Goal: Check status: Check status

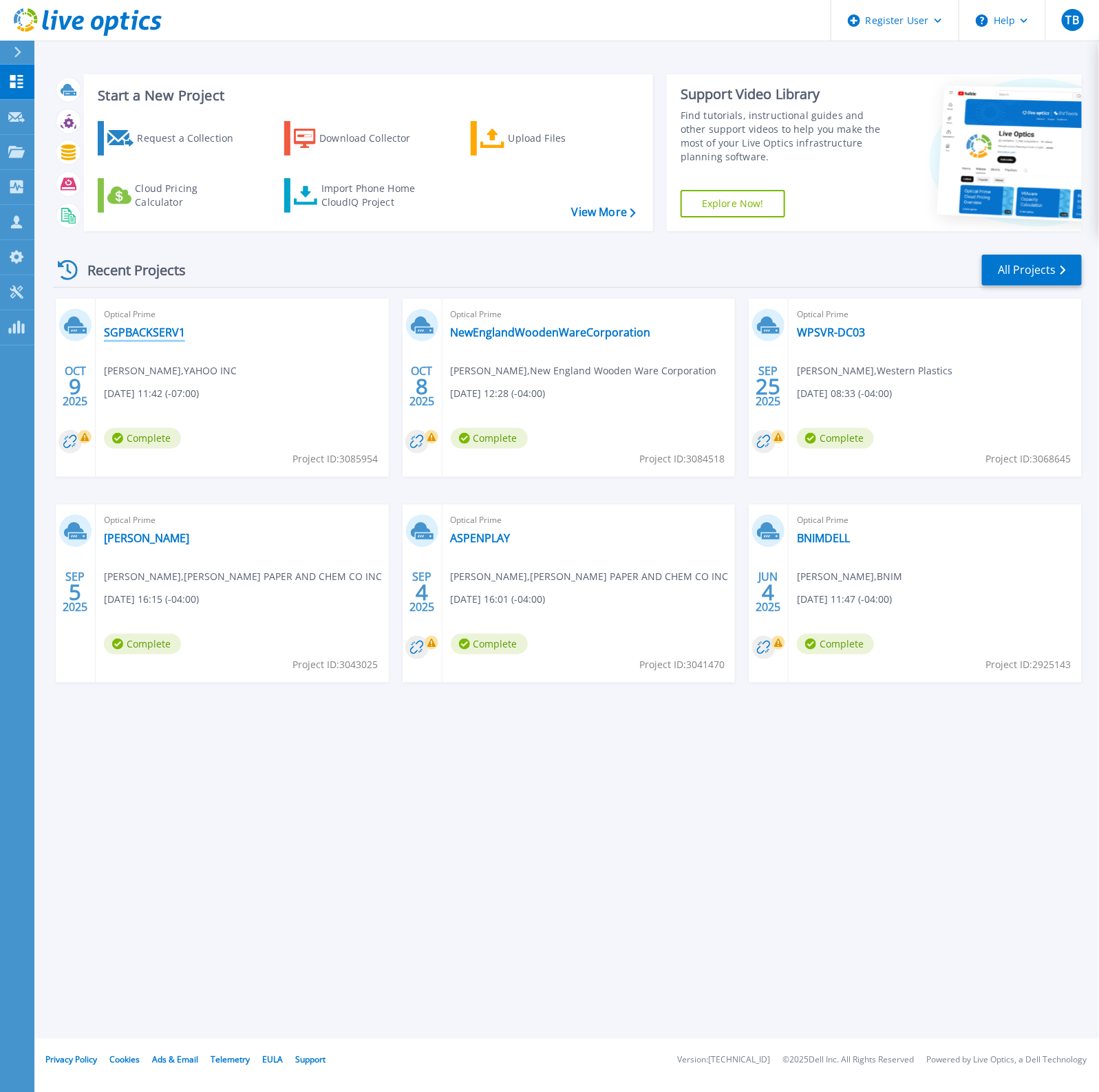
click at [169, 338] on link "SGPBACKSERV1" at bounding box center [144, 332] width 81 height 13
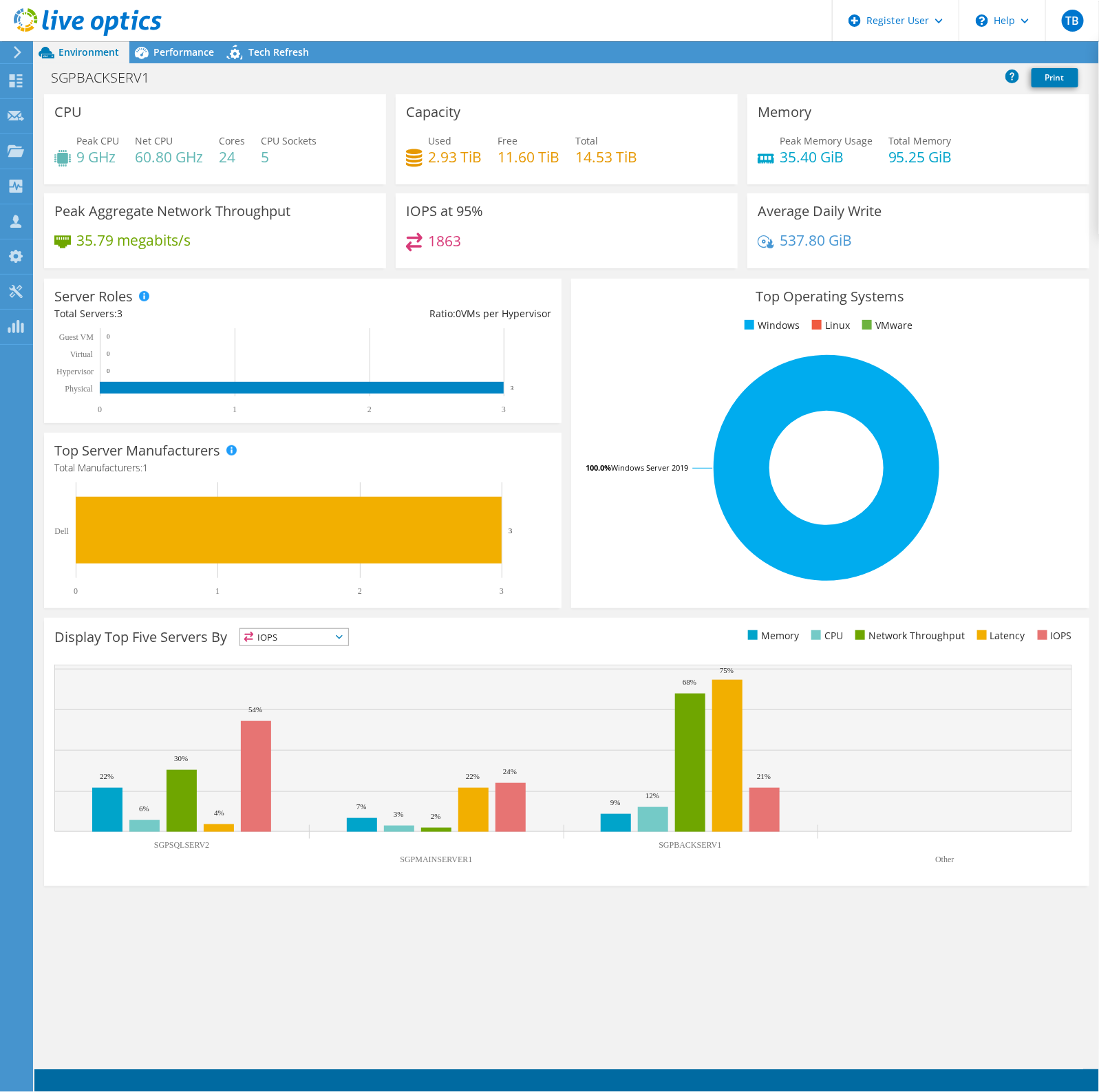
click at [1002, 325] on ul "Windows Linux VMware" at bounding box center [830, 325] width 497 height 16
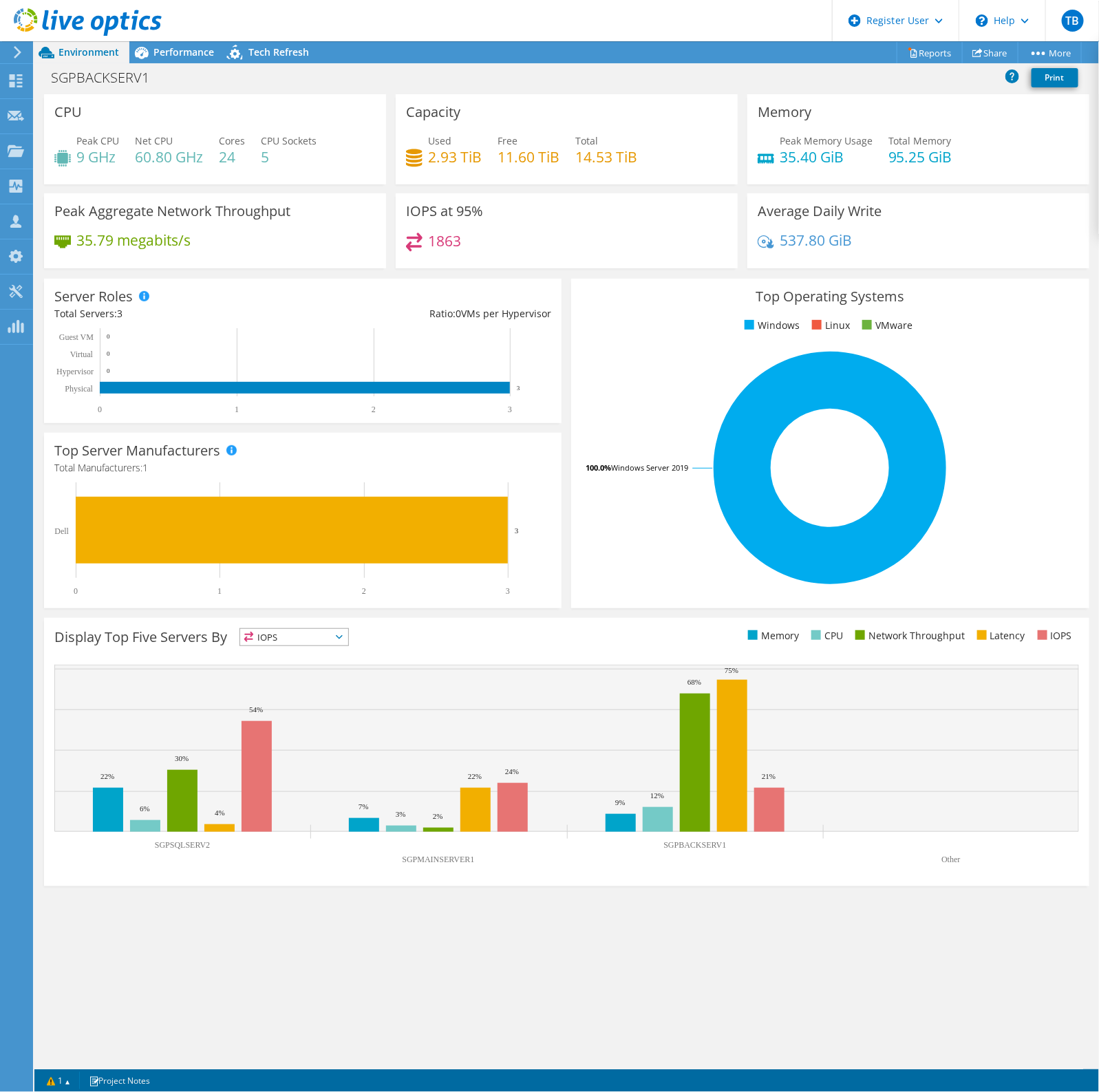
click at [979, 279] on div "Top Operating Systems Windows Linux VMware 100.0% Windows Server 2019" at bounding box center [830, 443] width 518 height 330
click at [180, 57] on span "Performance" at bounding box center [183, 52] width 60 height 13
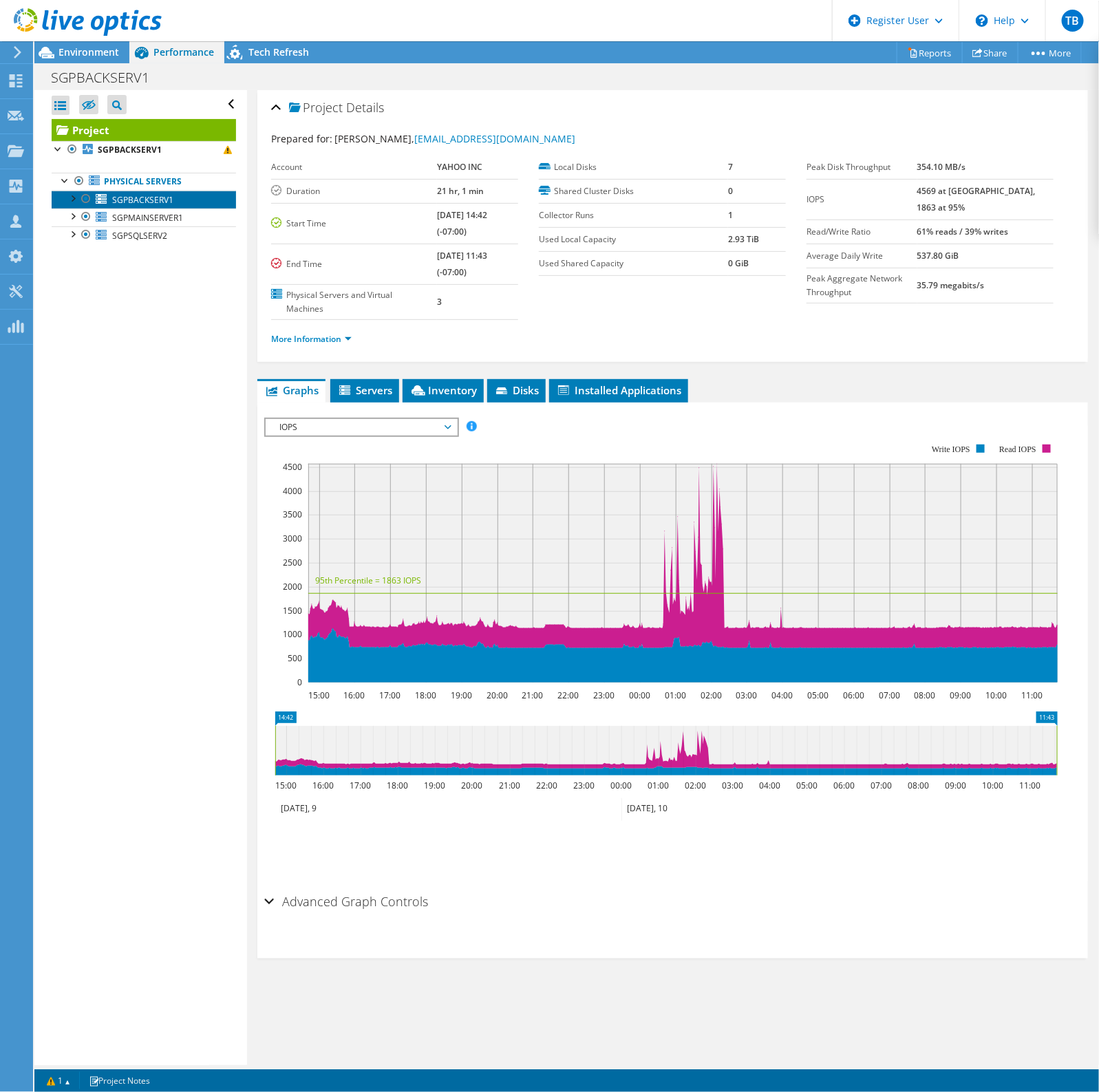
click at [164, 201] on span "SGPBACKSERV1" at bounding box center [143, 200] width 61 height 12
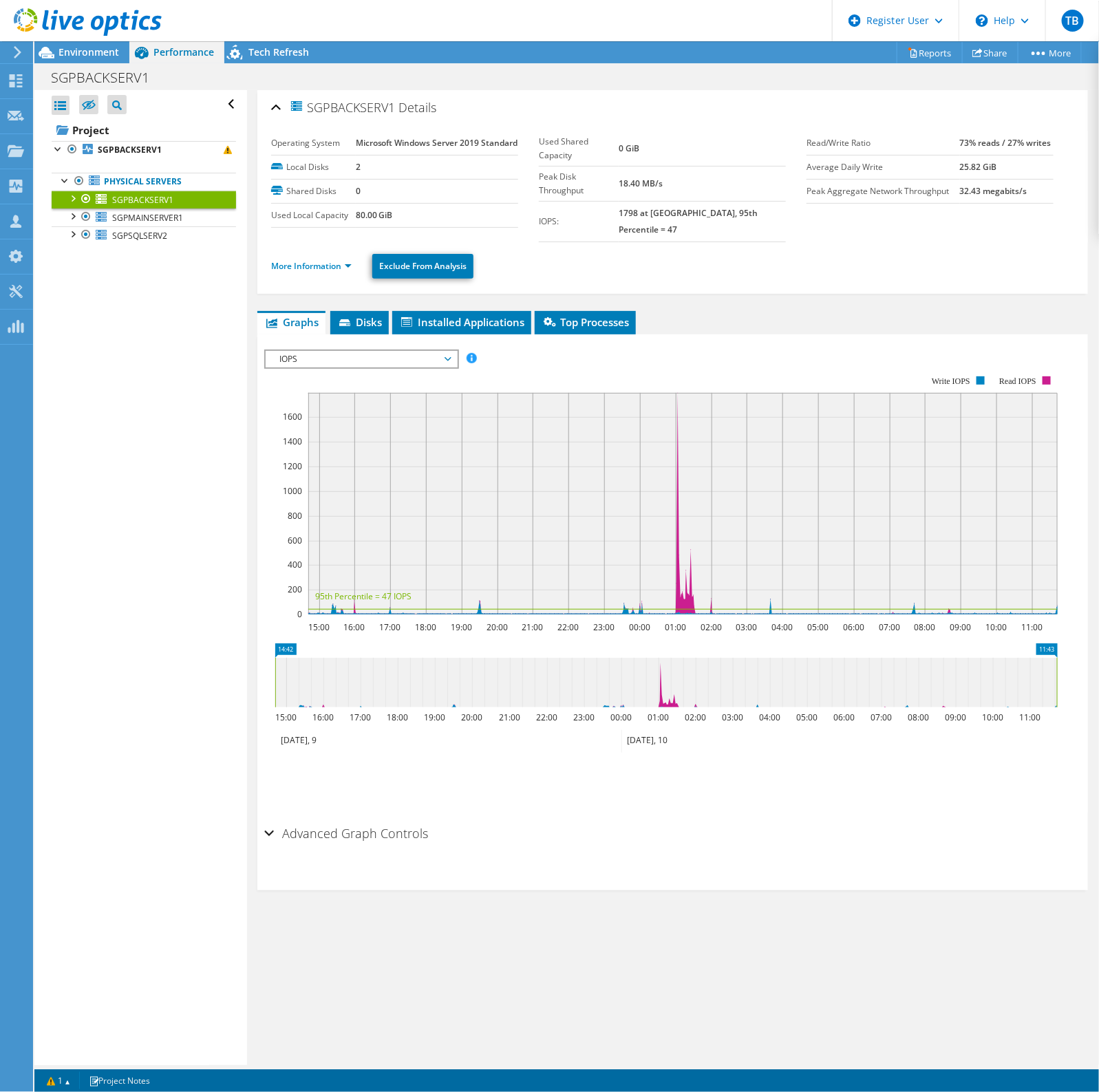
click at [379, 367] on span "IOPS" at bounding box center [361, 359] width 177 height 16
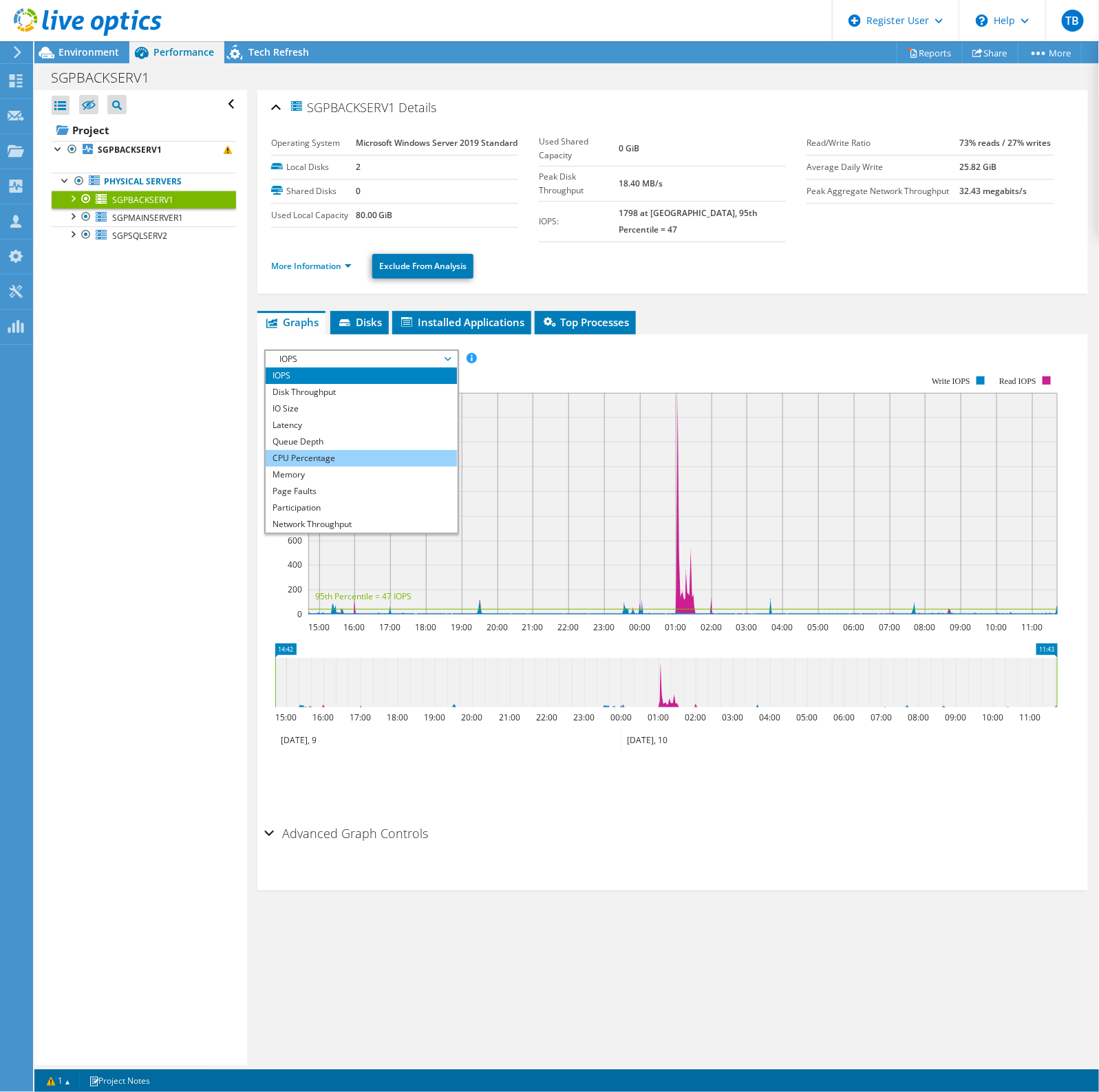
click at [334, 466] on li "CPU Percentage" at bounding box center [361, 458] width 190 height 16
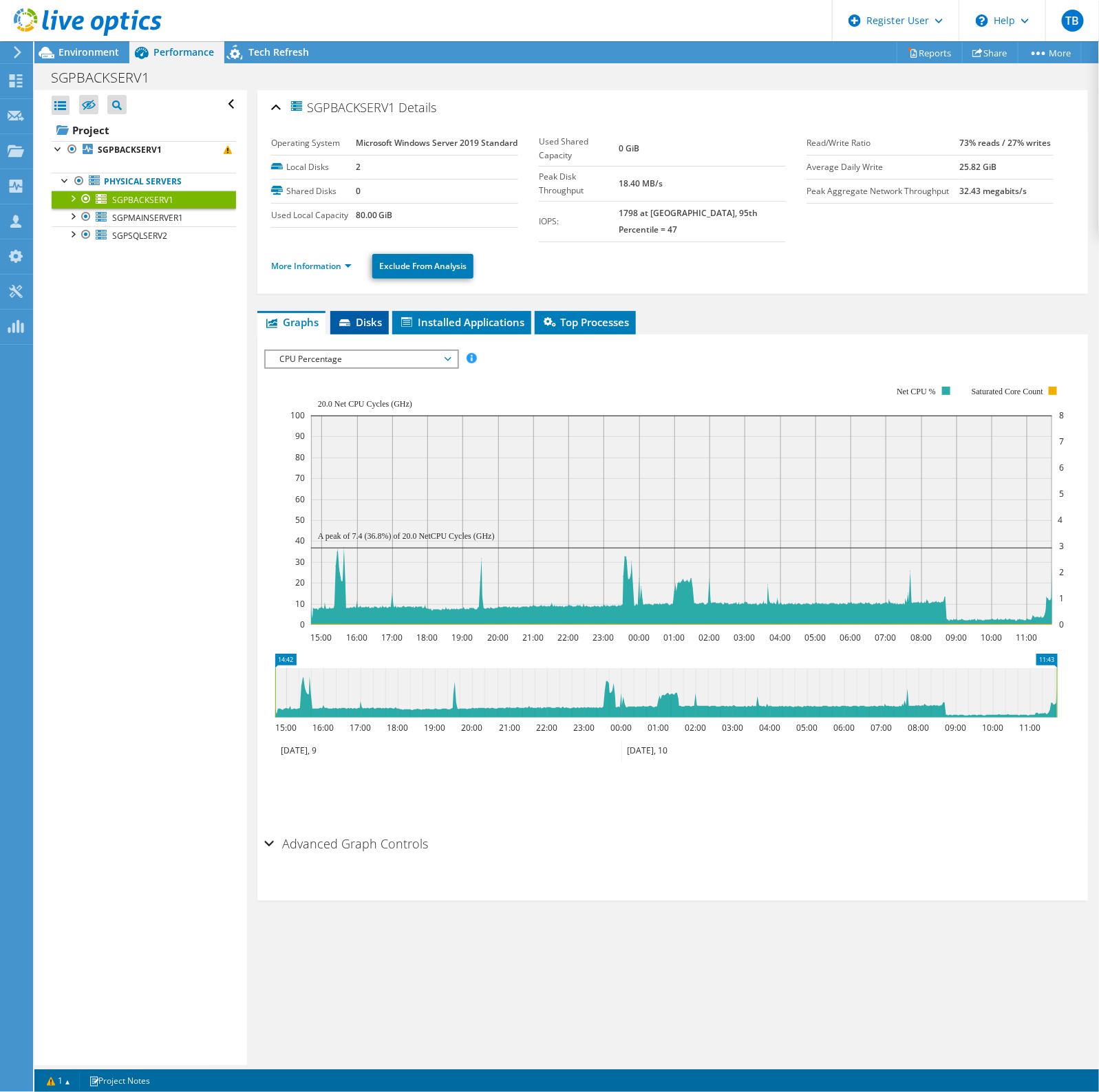
click at [355, 334] on li "Disks" at bounding box center [359, 322] width 59 height 23
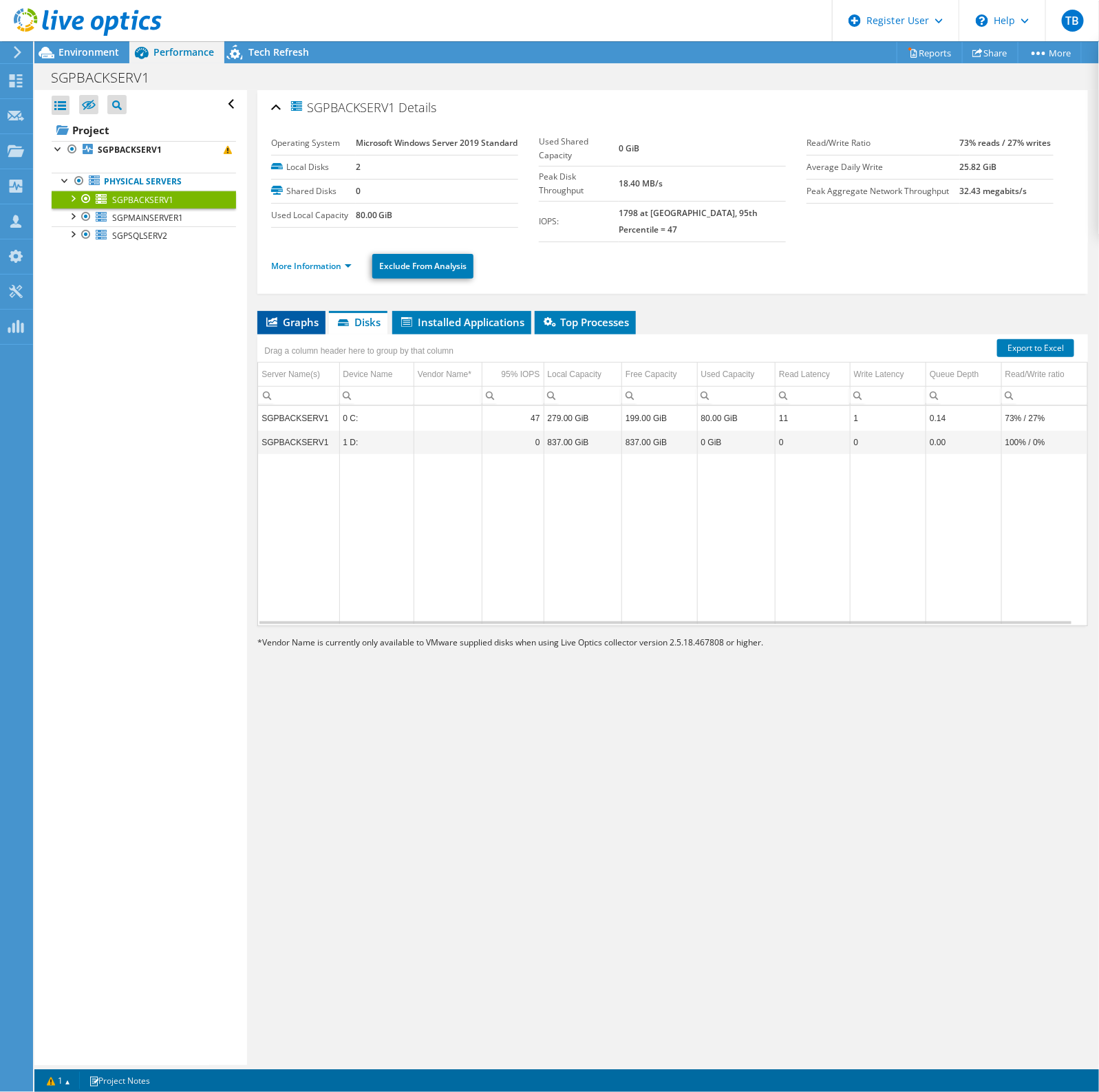
click at [312, 329] on span "Graphs" at bounding box center [291, 322] width 54 height 13
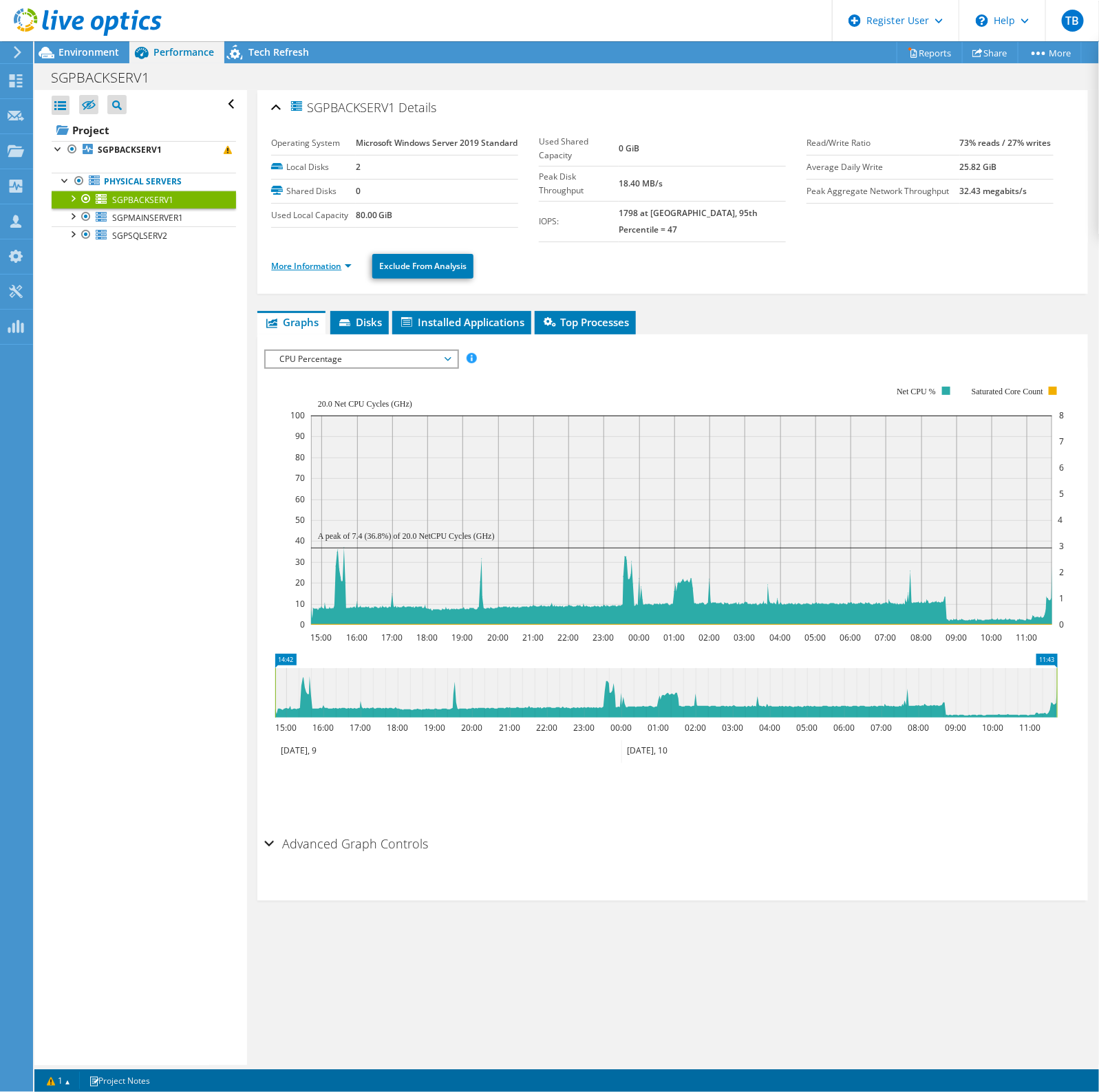
click at [334, 272] on link "More Information" at bounding box center [311, 266] width 80 height 12
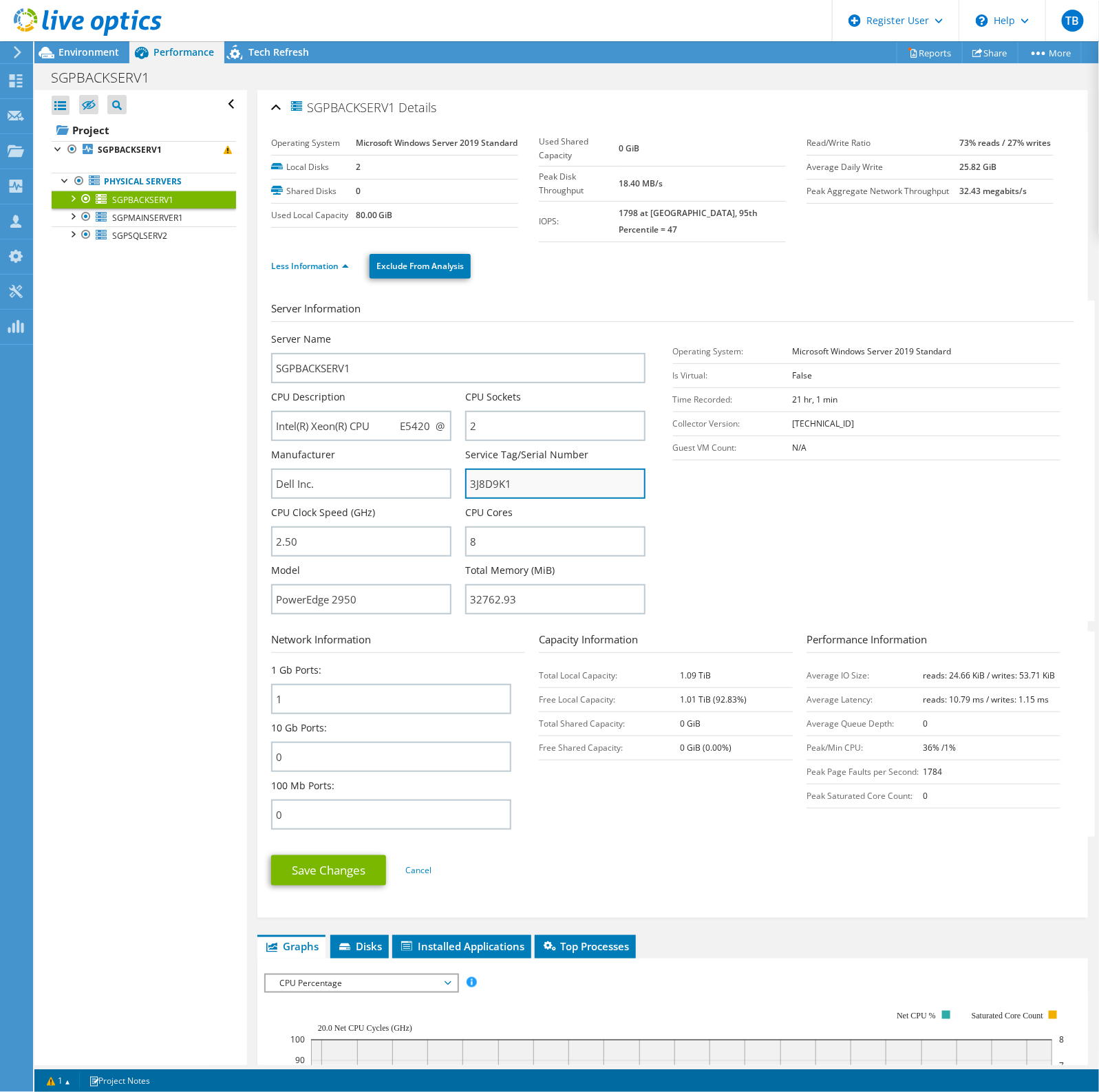
click at [480, 493] on input "3J8D9K1" at bounding box center [555, 484] width 180 height 30
click at [562, 279] on ul "Less Information Exclude From Analysis" at bounding box center [672, 265] width 803 height 28
